Goal: Task Accomplishment & Management: Manage account settings

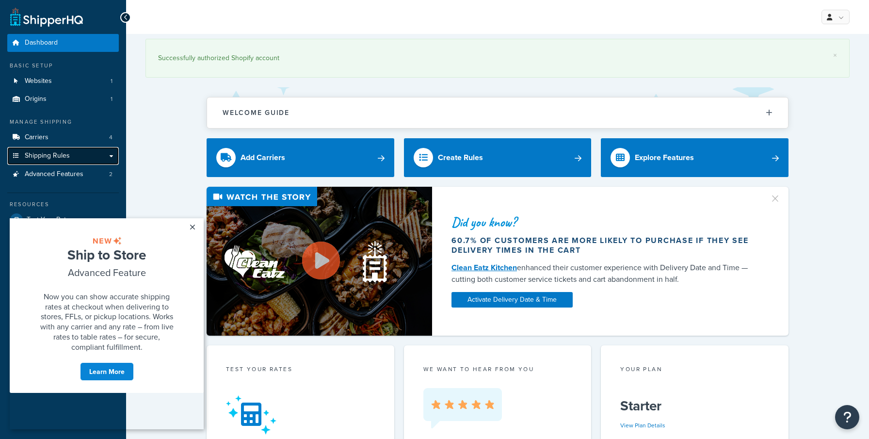
click at [55, 156] on span "Shipping Rules" at bounding box center [47, 156] width 45 height 8
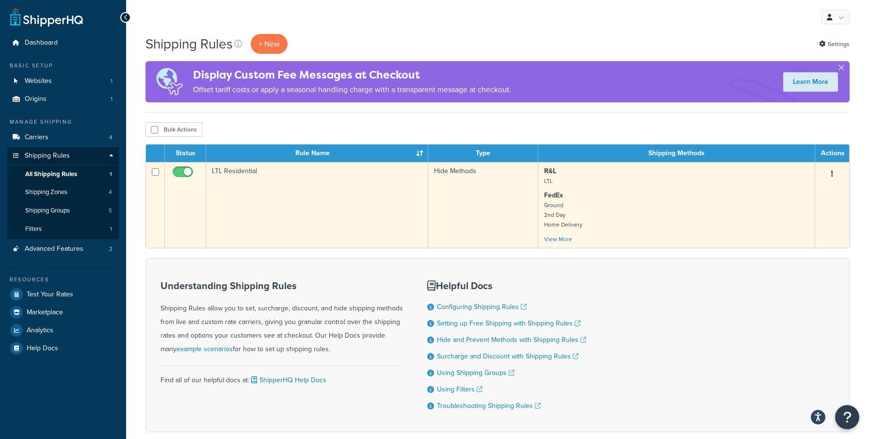
click at [836, 172] on button "button" at bounding box center [832, 174] width 14 height 16
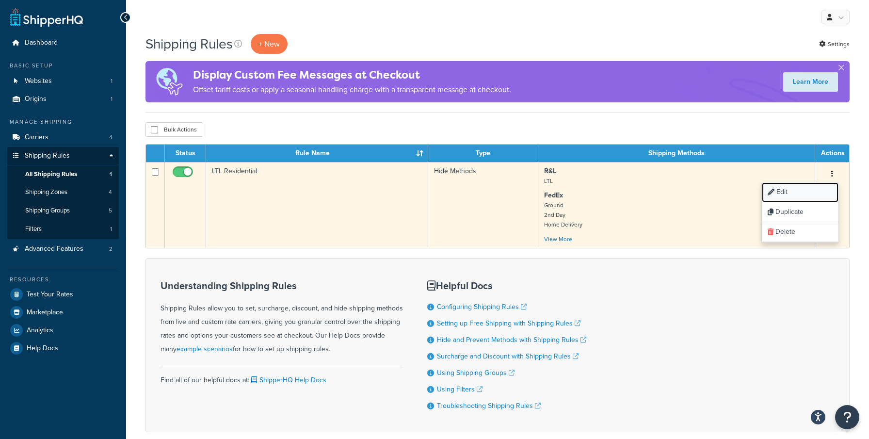
click at [811, 189] on link "Edit" at bounding box center [799, 192] width 77 height 20
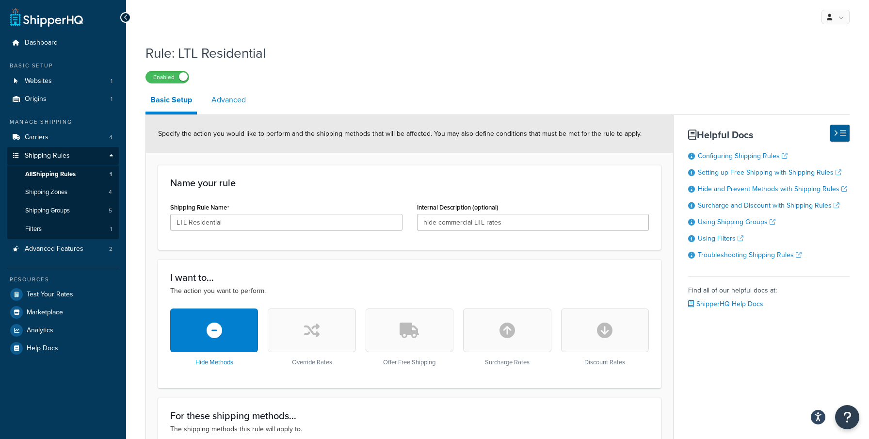
click at [219, 92] on link "Advanced" at bounding box center [228, 99] width 44 height 23
select select "residential"
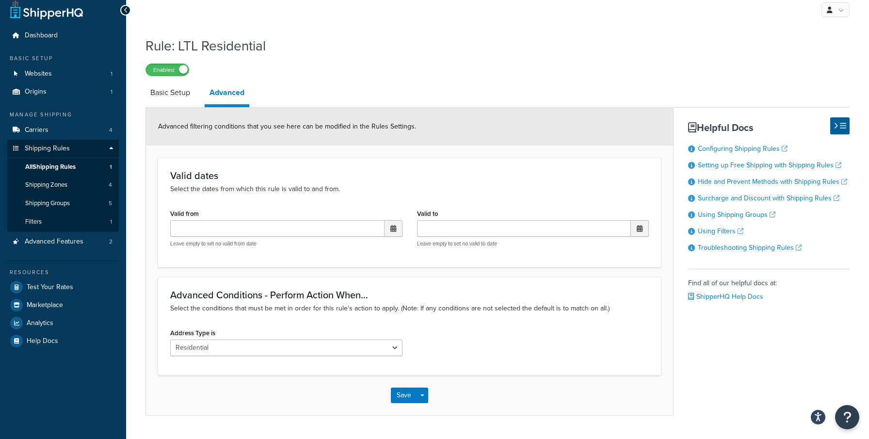
scroll to position [8, 0]
click at [58, 123] on link "Carriers 4" at bounding box center [62, 129] width 111 height 18
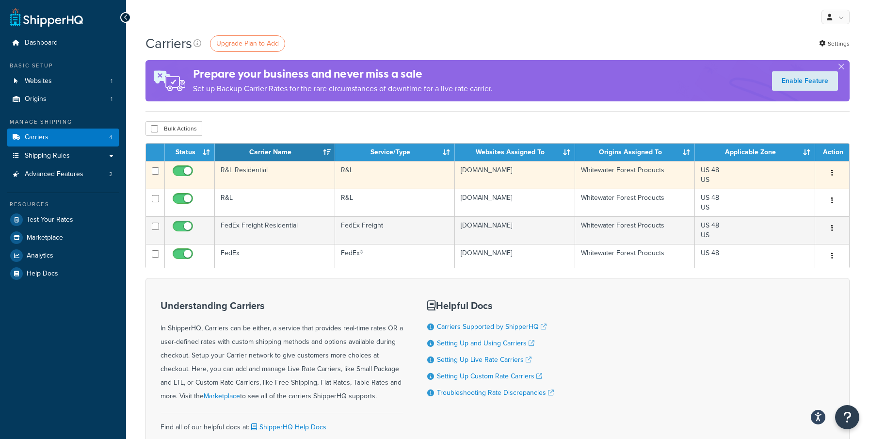
click at [836, 174] on button "button" at bounding box center [832, 173] width 14 height 16
click at [805, 193] on link "Edit" at bounding box center [792, 193] width 77 height 20
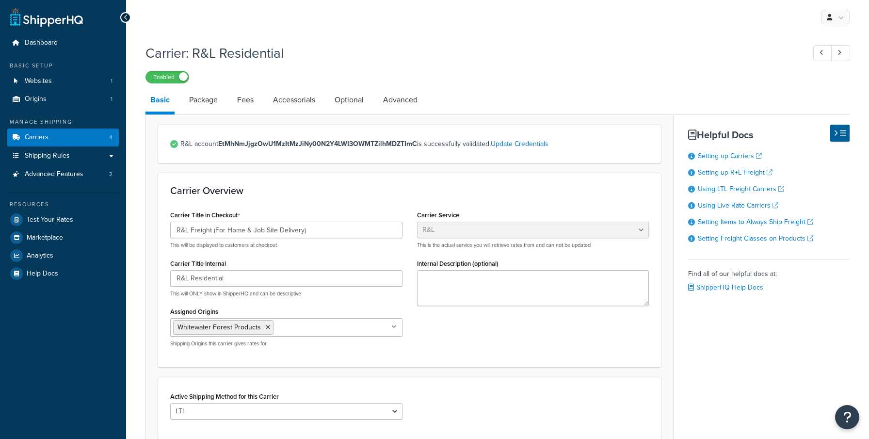
select select "rlFreight"
click at [240, 104] on link "Fees" at bounding box center [245, 99] width 26 height 23
select select "AFTER"
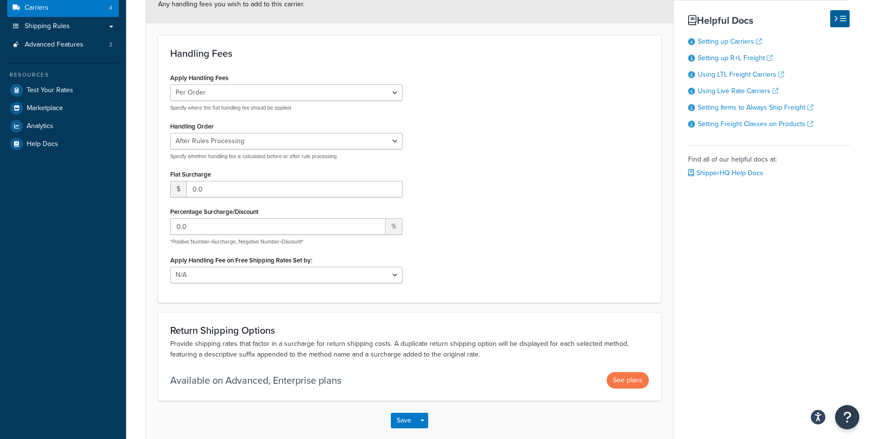
scroll to position [148, 0]
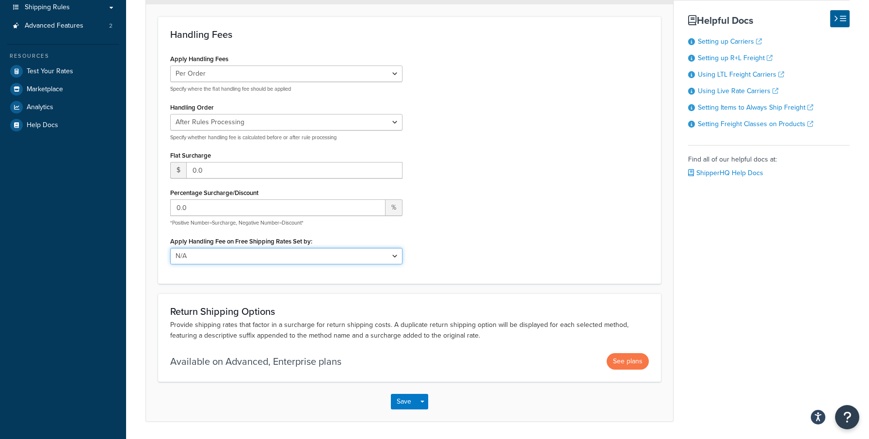
select select "RULES"
click option "Fixed/Free Shipping Methods" at bounding box center [0, 0] width 0 height 0
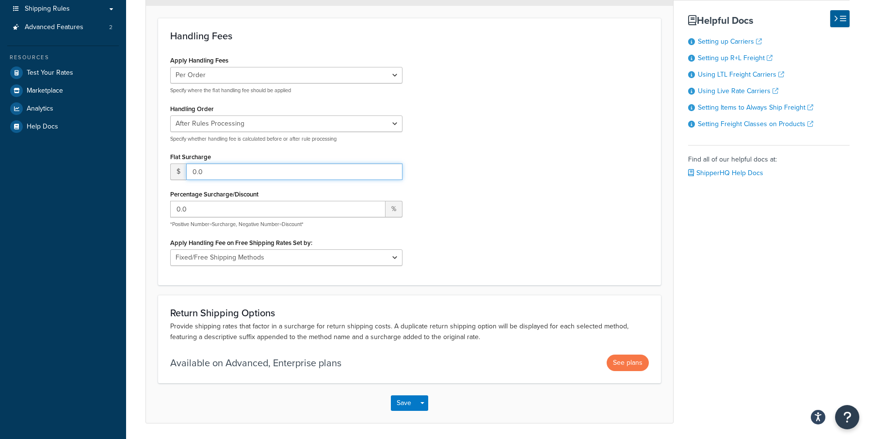
click at [217, 172] on input "0.0" at bounding box center [294, 171] width 216 height 16
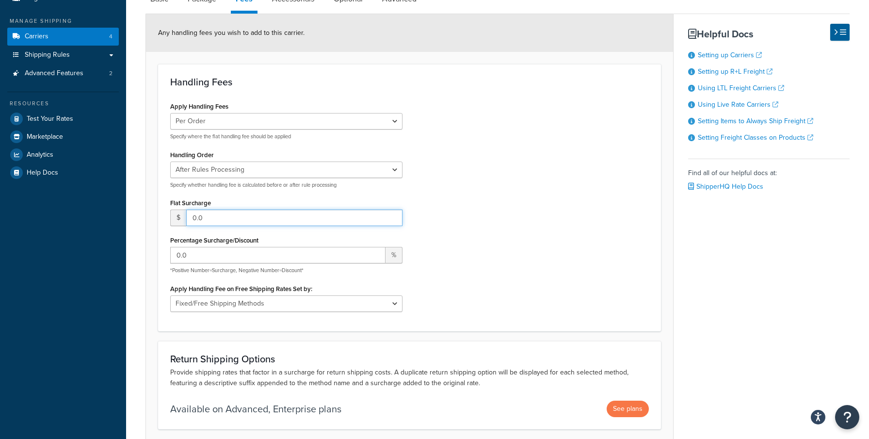
scroll to position [100, 0]
click at [195, 217] on input "0.0" at bounding box center [294, 218] width 216 height 16
type input "45.0"
click at [508, 250] on div "Apply Handling Fees Per Order Per Item Per Package Specify where the flat handl…" at bounding box center [409, 209] width 493 height 219
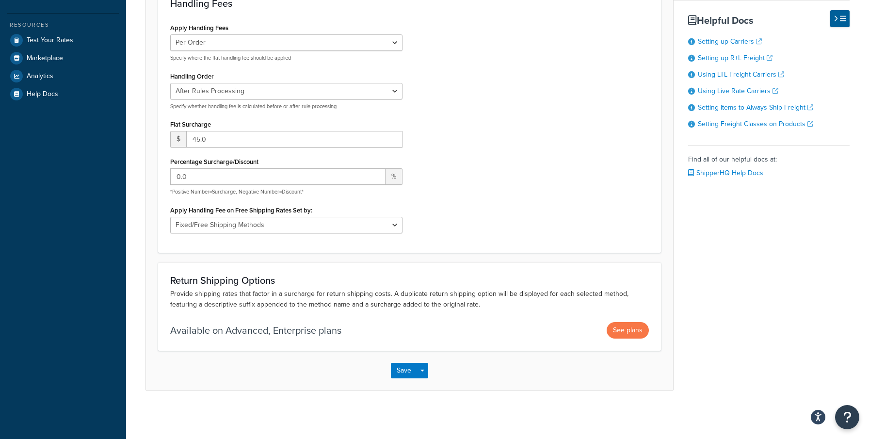
scroll to position [179, 0]
click at [408, 370] on button "Save" at bounding box center [404, 371] width 26 height 16
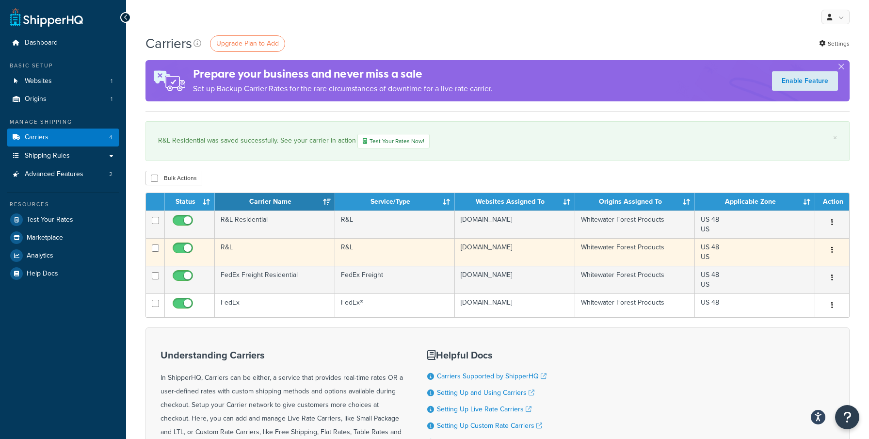
click at [834, 251] on button "button" at bounding box center [832, 250] width 14 height 16
click at [797, 271] on link "Edit" at bounding box center [792, 270] width 77 height 20
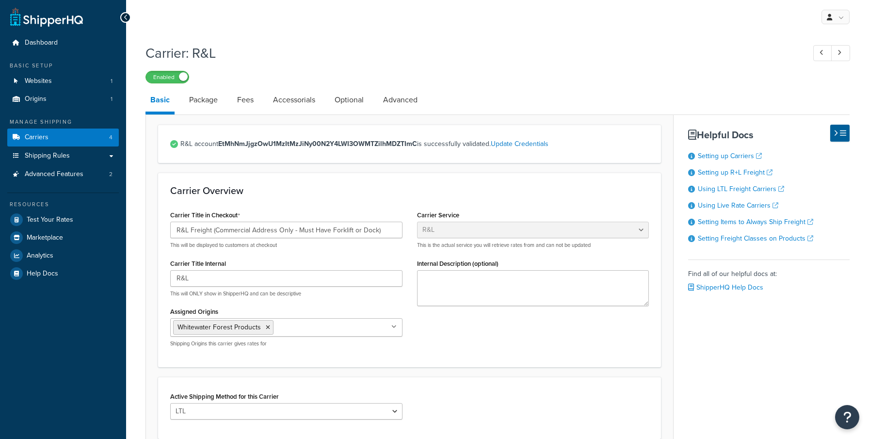
select select "rlFreight"
click at [253, 106] on link "Fees" at bounding box center [245, 99] width 26 height 23
select select "AFTER"
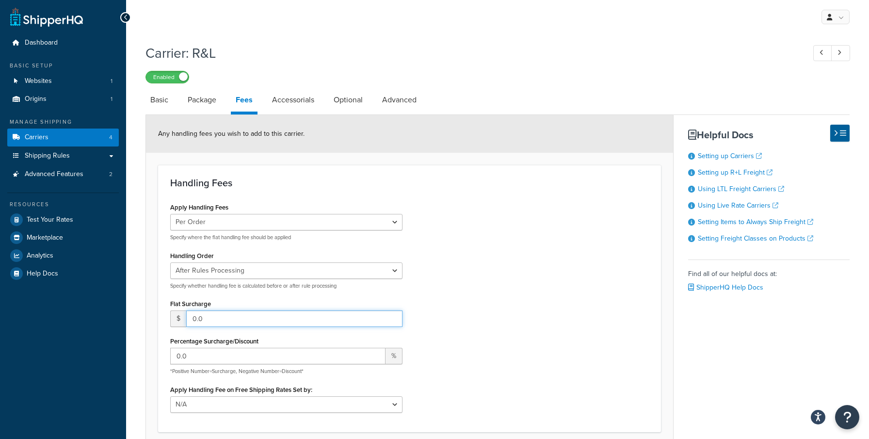
click at [196, 317] on input "0.0" at bounding box center [294, 318] width 216 height 16
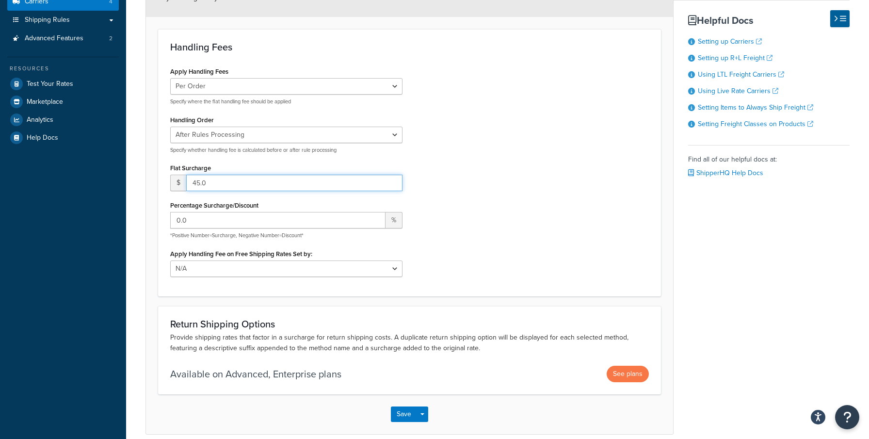
scroll to position [180, 0]
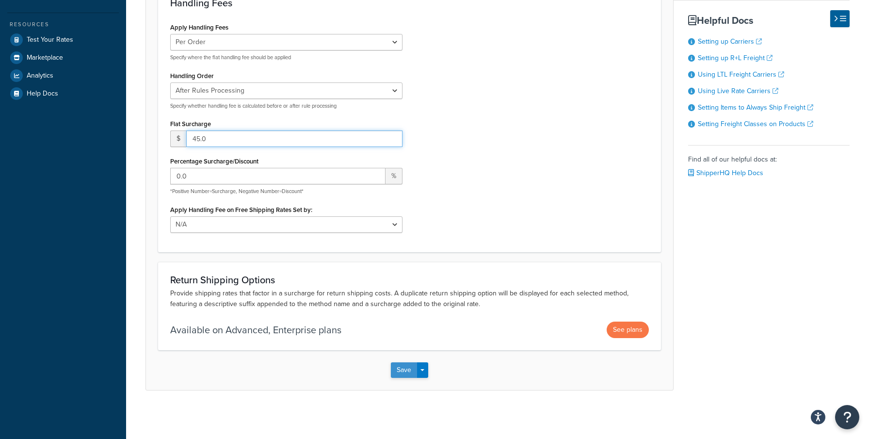
type input "45.0"
click at [394, 372] on button "Save" at bounding box center [404, 370] width 26 height 16
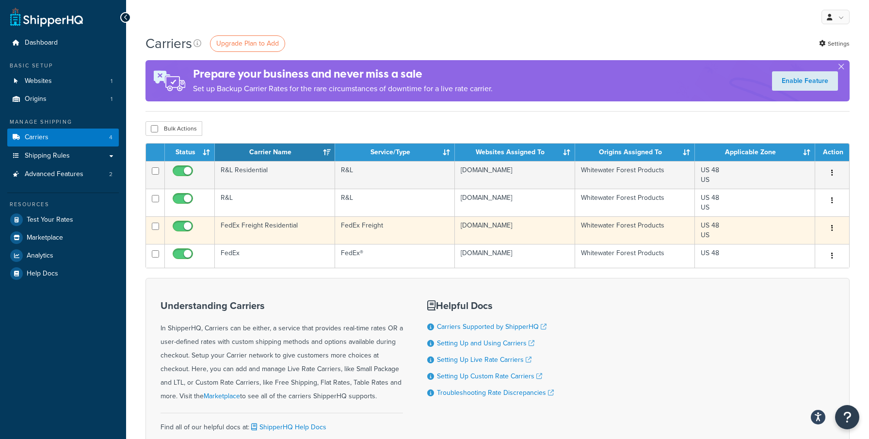
click at [832, 229] on icon "button" at bounding box center [832, 227] width 2 height 7
click at [813, 242] on link "Edit" at bounding box center [792, 248] width 77 height 20
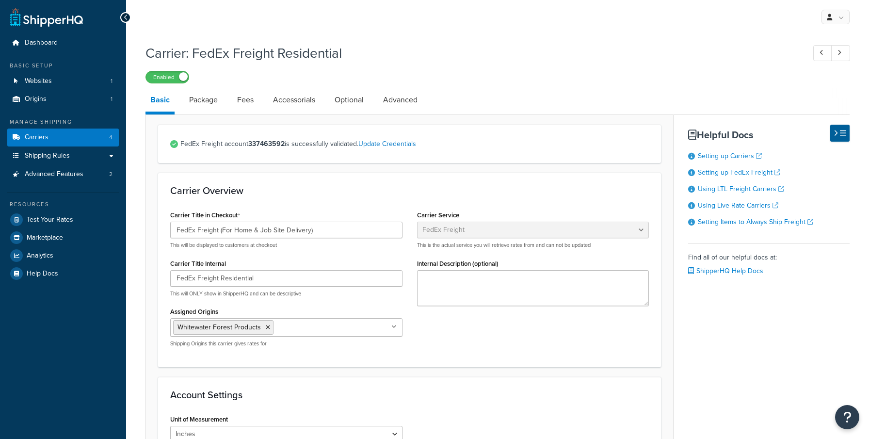
select select "fedExFreight"
click at [251, 103] on link "Fees" at bounding box center [245, 99] width 26 height 23
select select "AFTER"
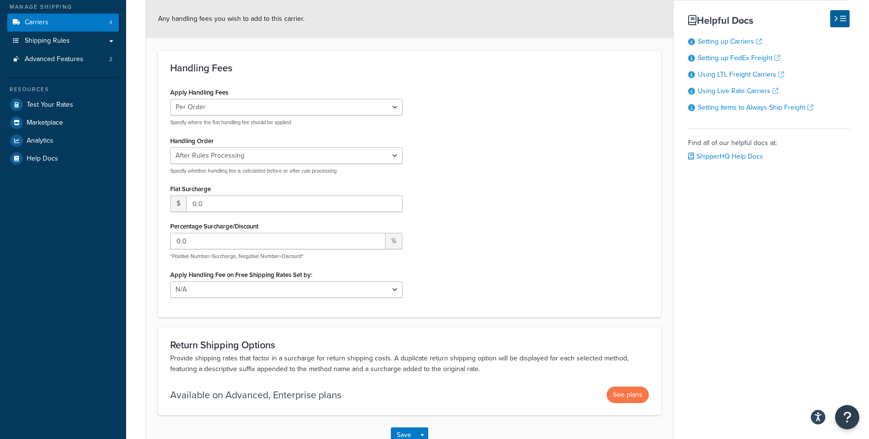
scroll to position [142, 0]
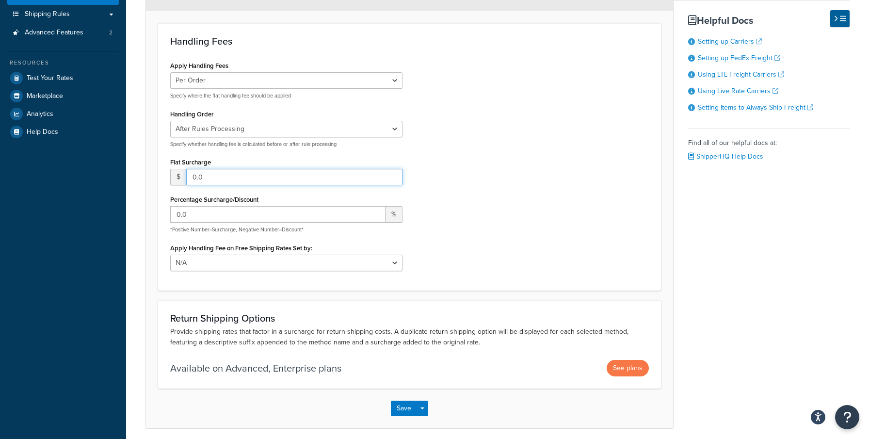
click at [193, 179] on input "0.0" at bounding box center [294, 177] width 216 height 16
type input "45.0"
click at [406, 404] on button "Save" at bounding box center [404, 408] width 26 height 16
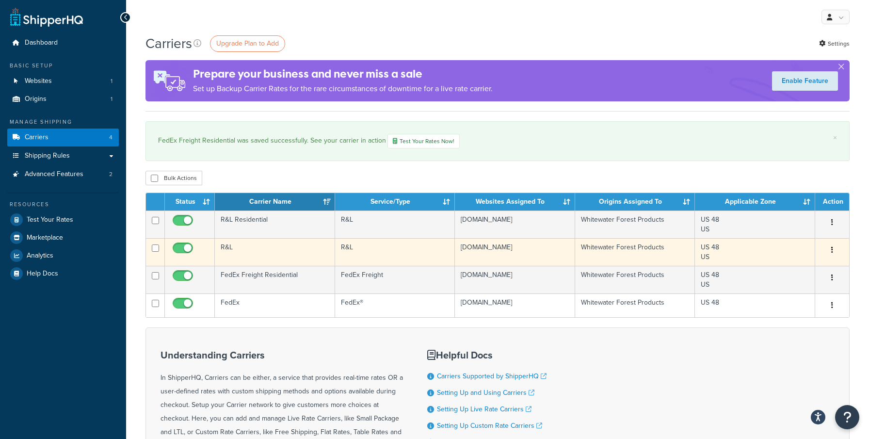
click at [834, 251] on button "button" at bounding box center [832, 250] width 14 height 16
click at [811, 273] on link "Edit" at bounding box center [792, 270] width 77 height 20
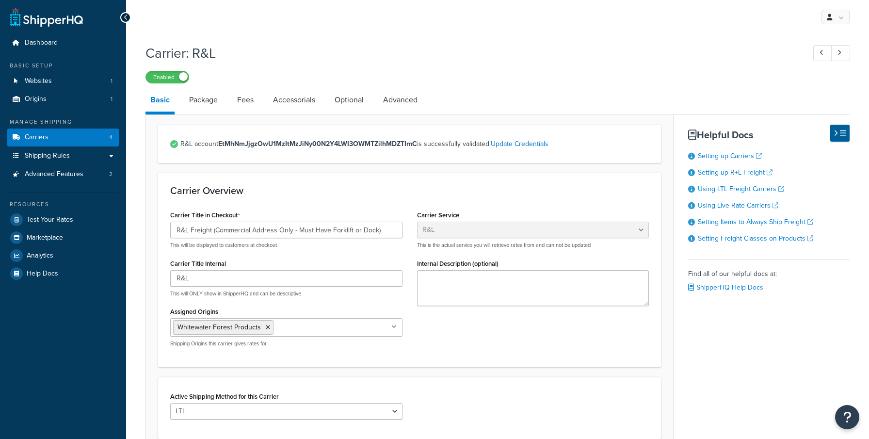
select select "rlFreight"
click at [247, 93] on link "Fees" at bounding box center [245, 99] width 26 height 23
select select "AFTER"
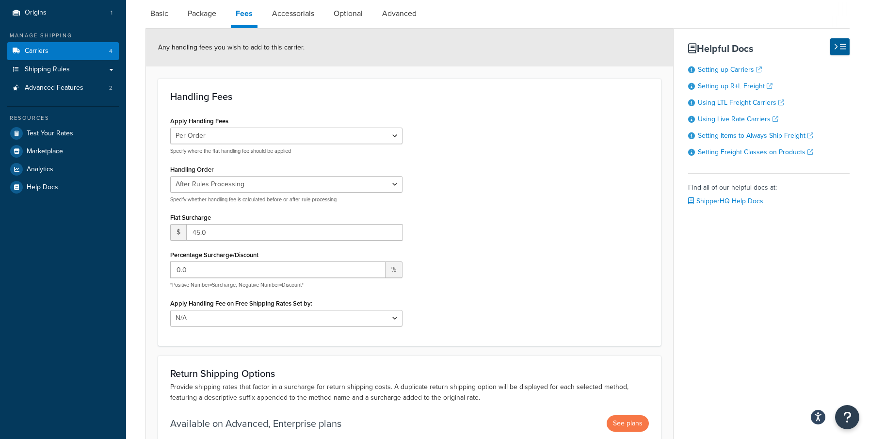
scroll to position [115, 0]
